Goal: Transaction & Acquisition: Purchase product/service

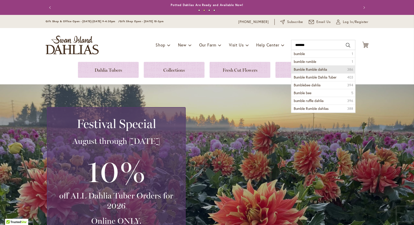
click at [313, 69] on span "Bumble Rumble dahlia" at bounding box center [310, 69] width 33 height 5
type input "**********"
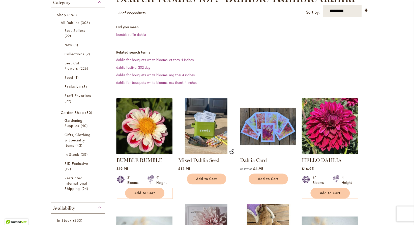
scroll to position [109, 0]
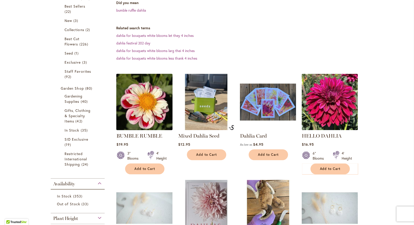
click at [150, 92] on img at bounding box center [144, 101] width 59 height 59
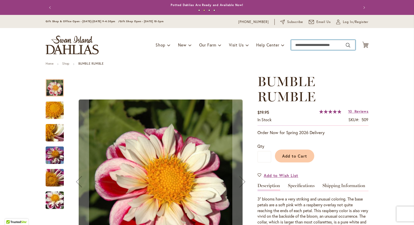
click at [301, 43] on input "Search" at bounding box center [323, 45] width 64 height 10
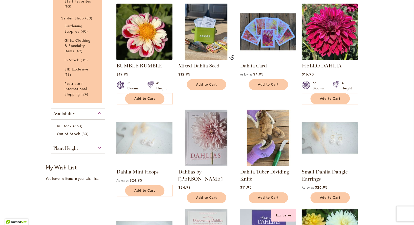
scroll to position [222, 0]
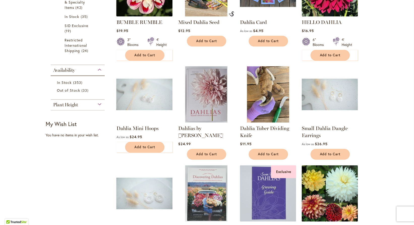
click at [83, 105] on div "Plant Height" at bounding box center [78, 103] width 54 height 8
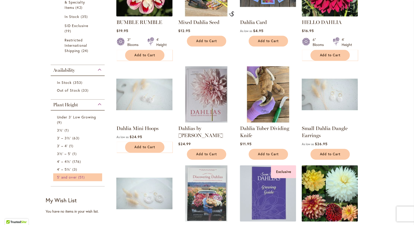
click at [72, 178] on span "5' and over" at bounding box center [67, 176] width 20 height 5
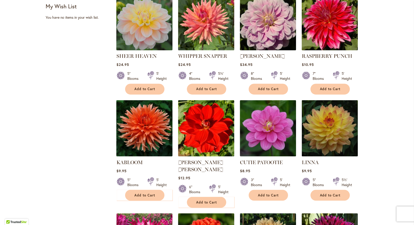
scroll to position [454, 0]
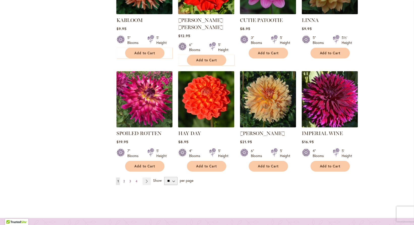
click at [123, 177] on link "Page 2" at bounding box center [124, 181] width 4 height 8
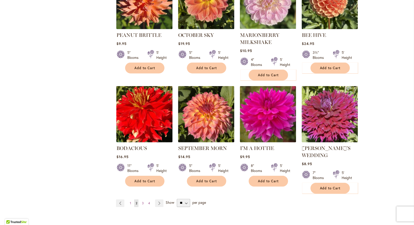
scroll to position [454, 0]
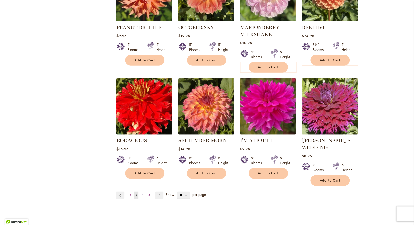
click at [141, 192] on link "Page 3" at bounding box center [142, 195] width 4 height 8
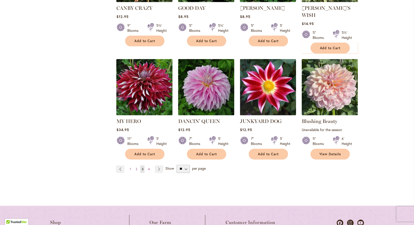
scroll to position [485, 0]
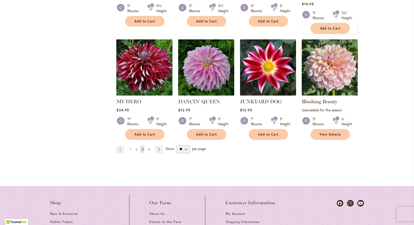
click at [148, 145] on link "Page 4" at bounding box center [148, 149] width 4 height 8
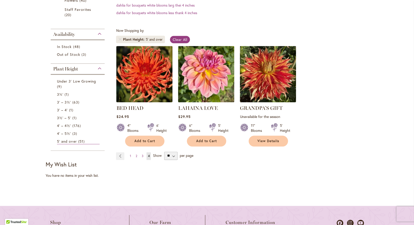
scroll to position [154, 0]
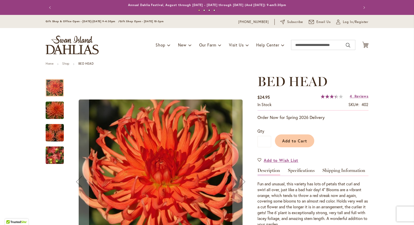
click at [59, 111] on img "BED HEAD" at bounding box center [55, 110] width 36 height 24
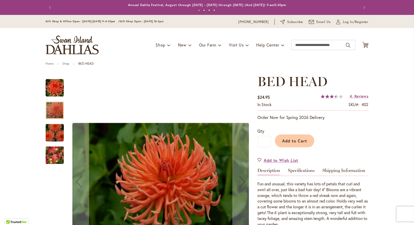
click at [54, 140] on img "BED HEAD" at bounding box center [55, 132] width 36 height 24
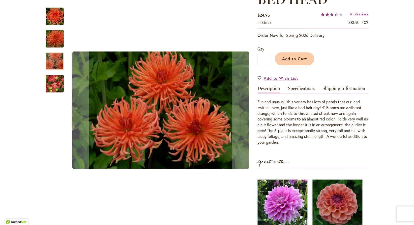
scroll to position [100, 0]
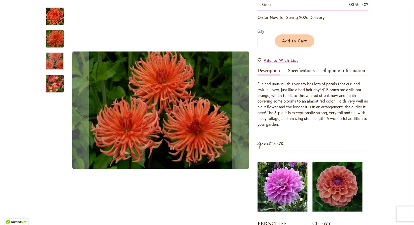
click at [54, 84] on img "BED HEAD" at bounding box center [55, 83] width 36 height 27
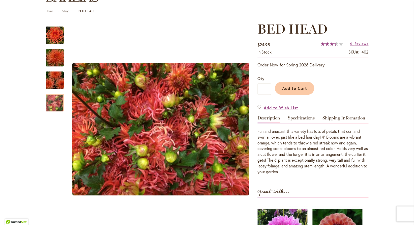
scroll to position [50, 0]
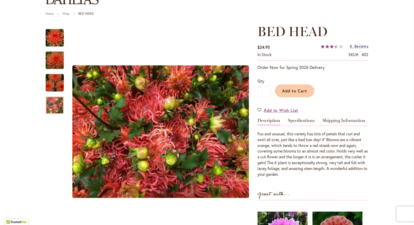
click at [360, 46] on span "Reviews" at bounding box center [361, 46] width 14 height 5
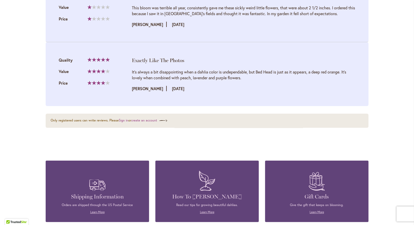
scroll to position [739, 0]
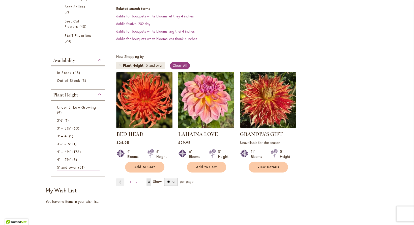
scroll to position [231, 0]
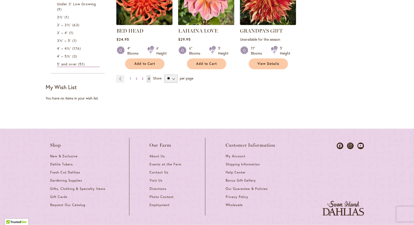
click at [130, 78] on span "1" at bounding box center [130, 79] width 1 height 4
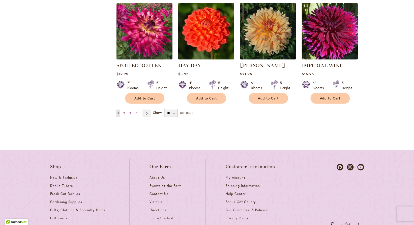
scroll to position [535, 0]
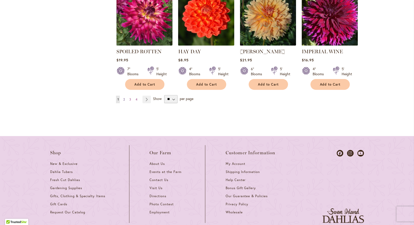
click at [123, 97] on span "2" at bounding box center [124, 99] width 2 height 4
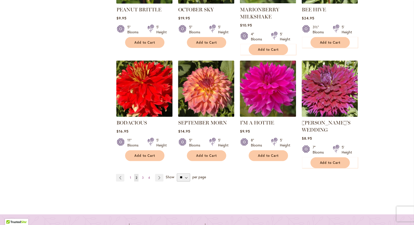
scroll to position [472, 0]
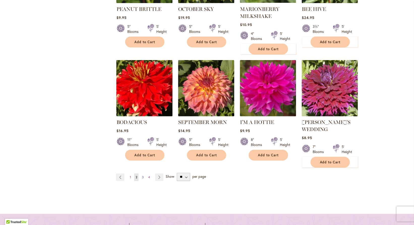
click at [142, 176] on link "Page 3" at bounding box center [142, 177] width 4 height 8
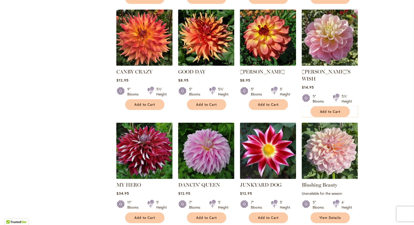
scroll to position [404, 0]
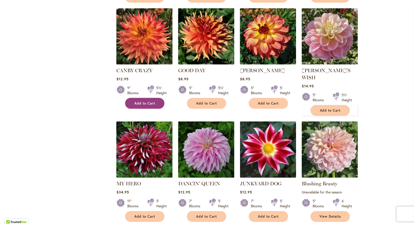
click at [140, 101] on span "Add to Cart" at bounding box center [144, 103] width 21 height 4
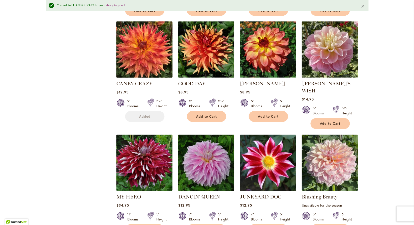
scroll to position [417, 0]
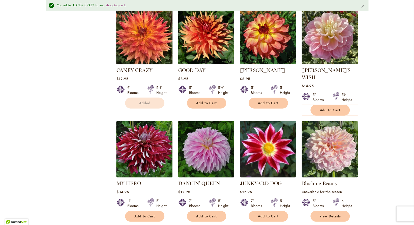
click at [141, 37] on img at bounding box center [144, 36] width 59 height 59
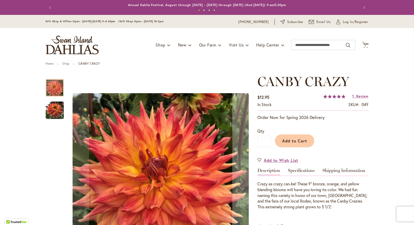
scroll to position [18, 0]
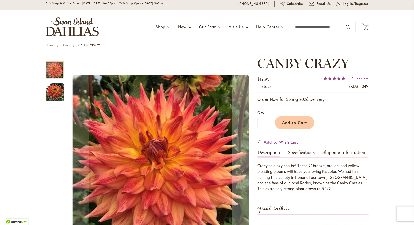
click at [55, 93] on img "Canby Crazy" at bounding box center [55, 92] width 18 height 18
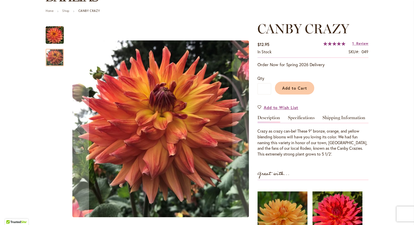
scroll to position [59, 0]
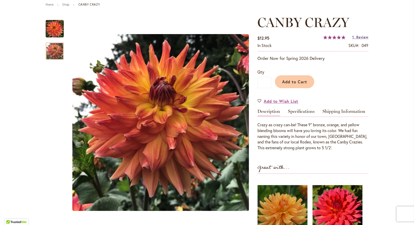
click at [360, 36] on span "Review" at bounding box center [362, 37] width 12 height 5
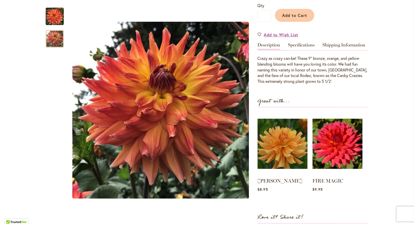
scroll to position [107, 0]
